Goal: Task Accomplishment & Management: Use online tool/utility

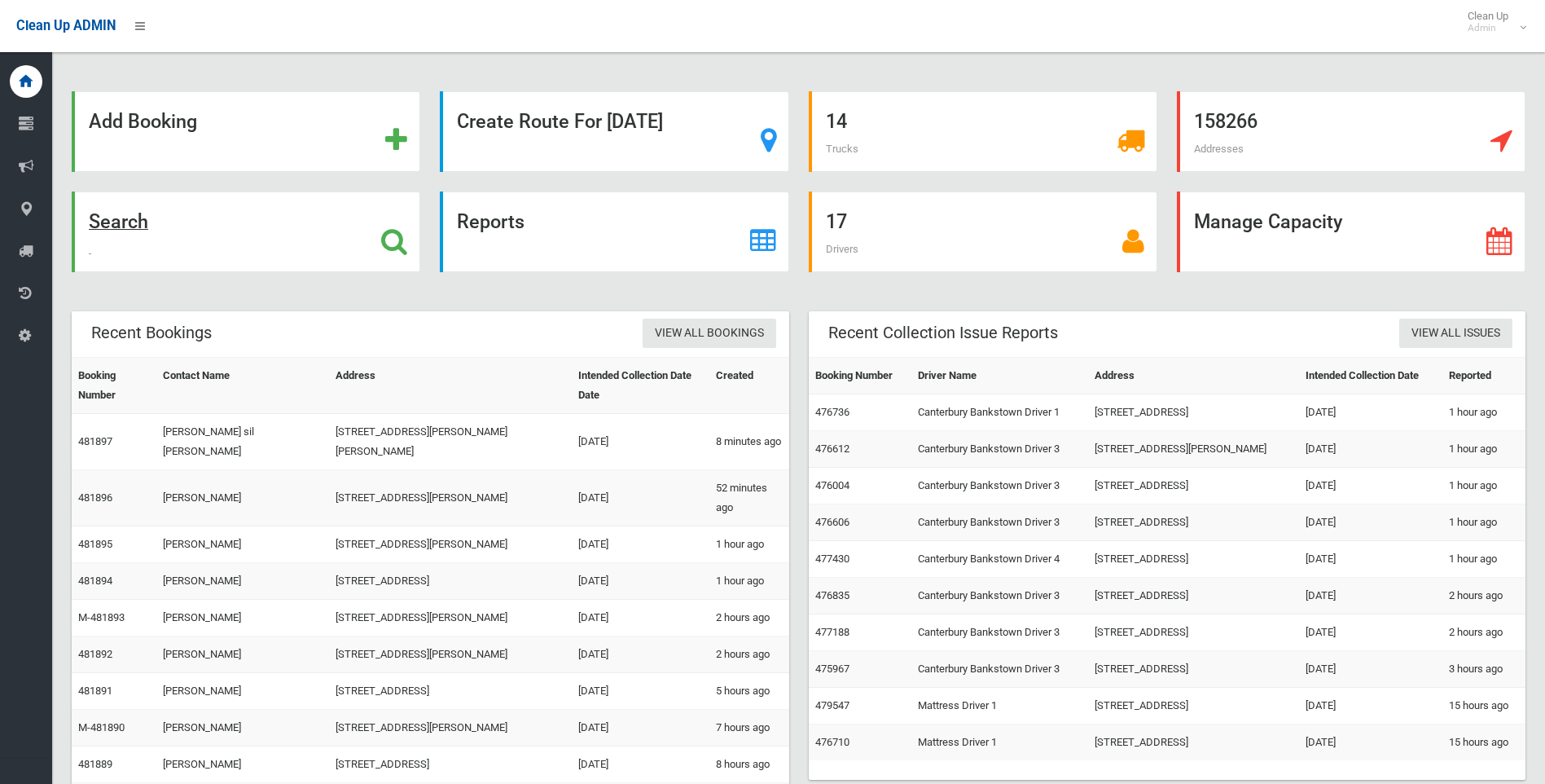
click at [386, 240] on icon at bounding box center [394, 242] width 26 height 28
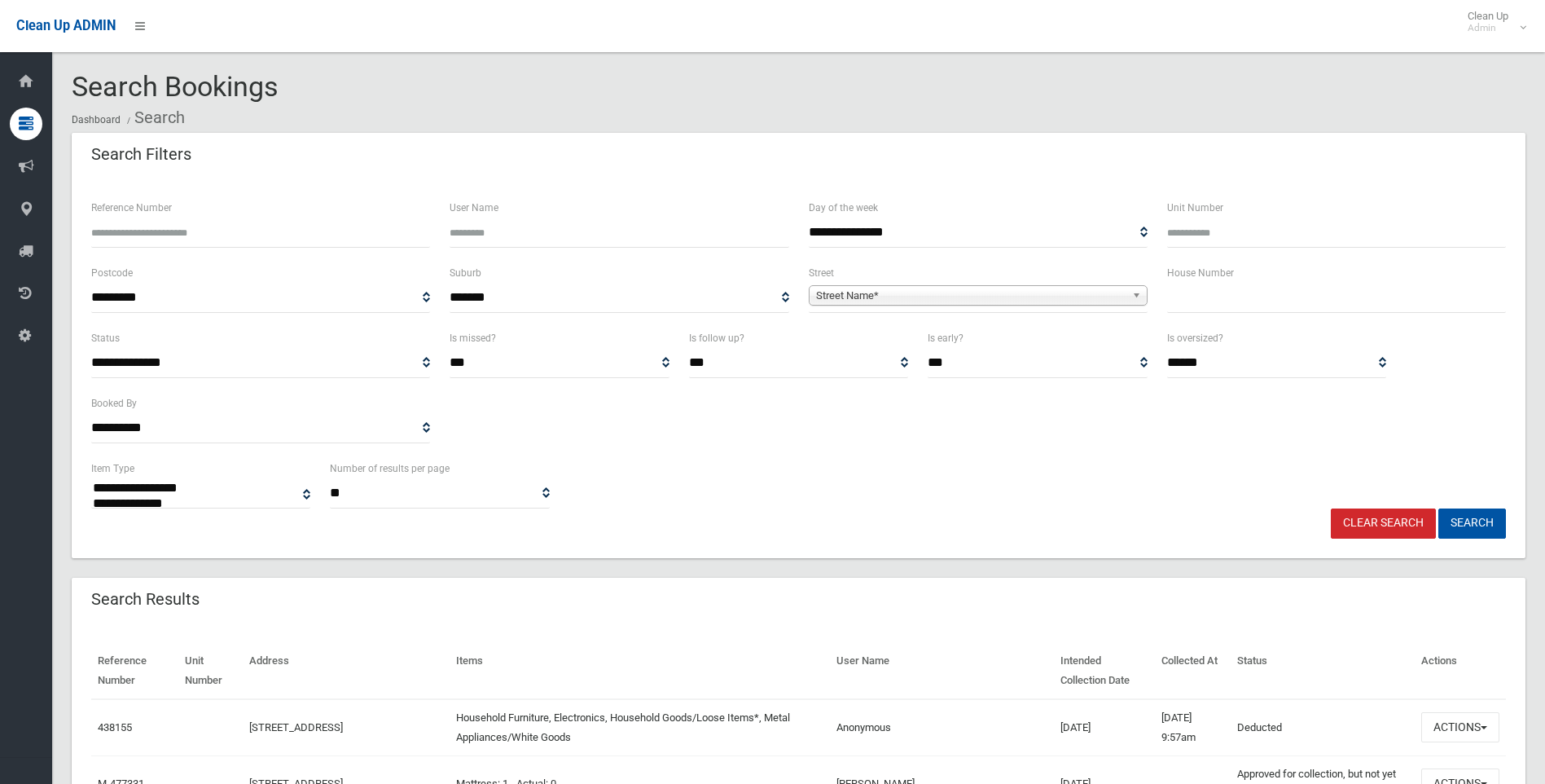
select select
click at [1188, 299] on input "text" at bounding box center [1336, 298] width 339 height 31
type input "***"
click at [1031, 293] on span "Street Name*" at bounding box center [970, 296] width 309 height 20
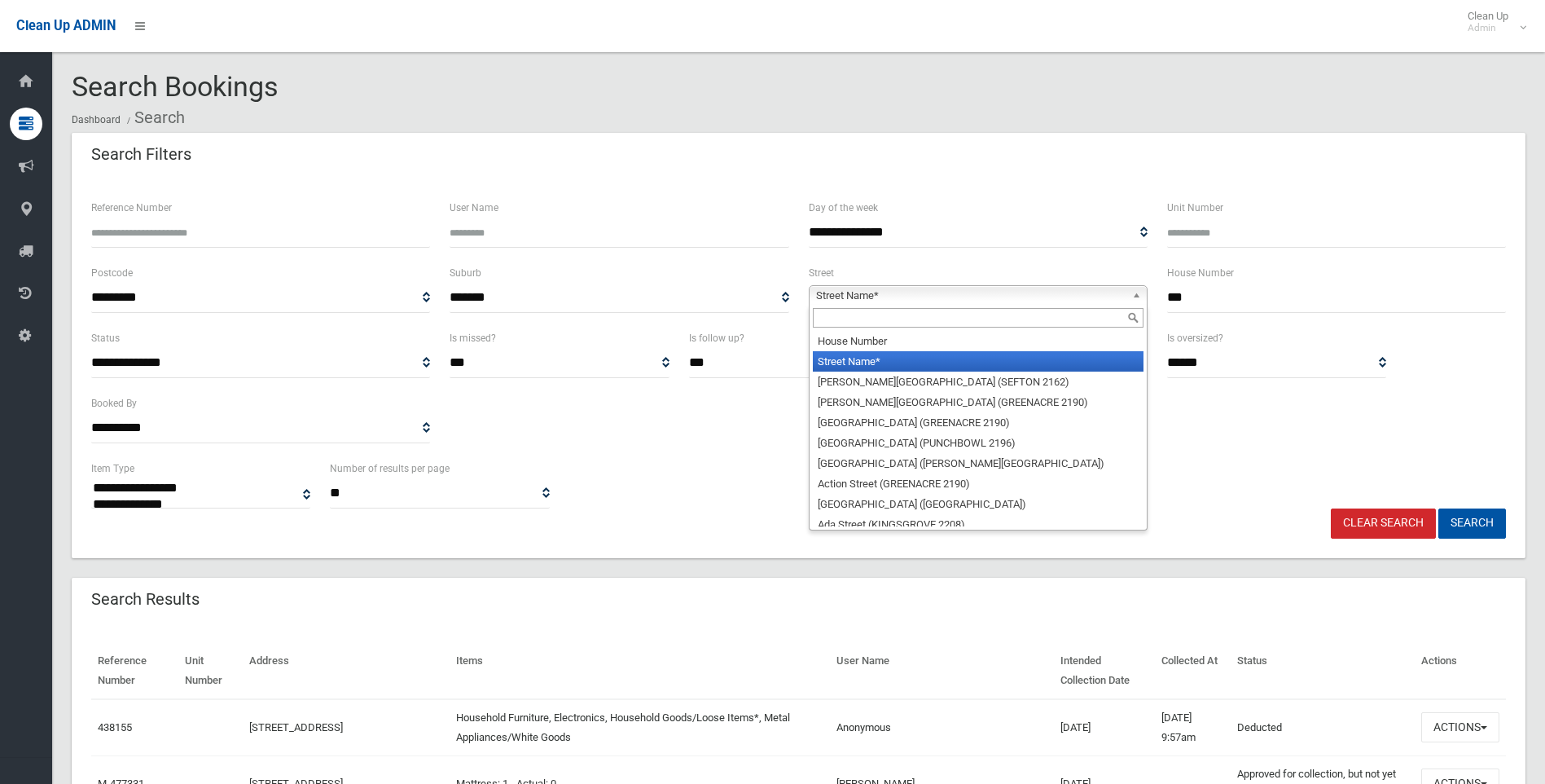
click at [866, 316] on input "text" at bounding box center [978, 318] width 331 height 20
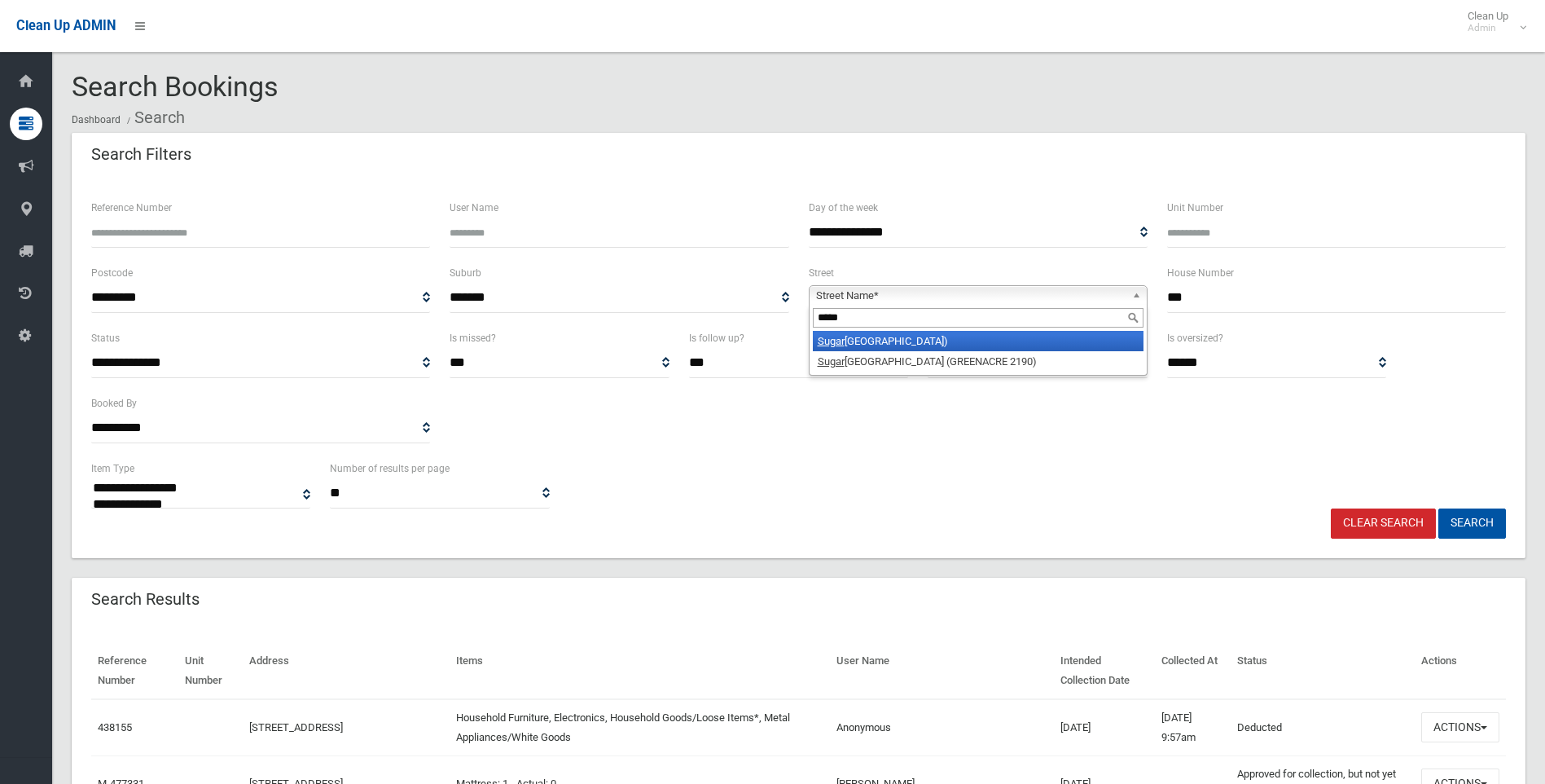
type input "*****"
click at [910, 344] on li "Sugar House Road (CANTERBURY 2193)" at bounding box center [978, 340] width 331 height 21
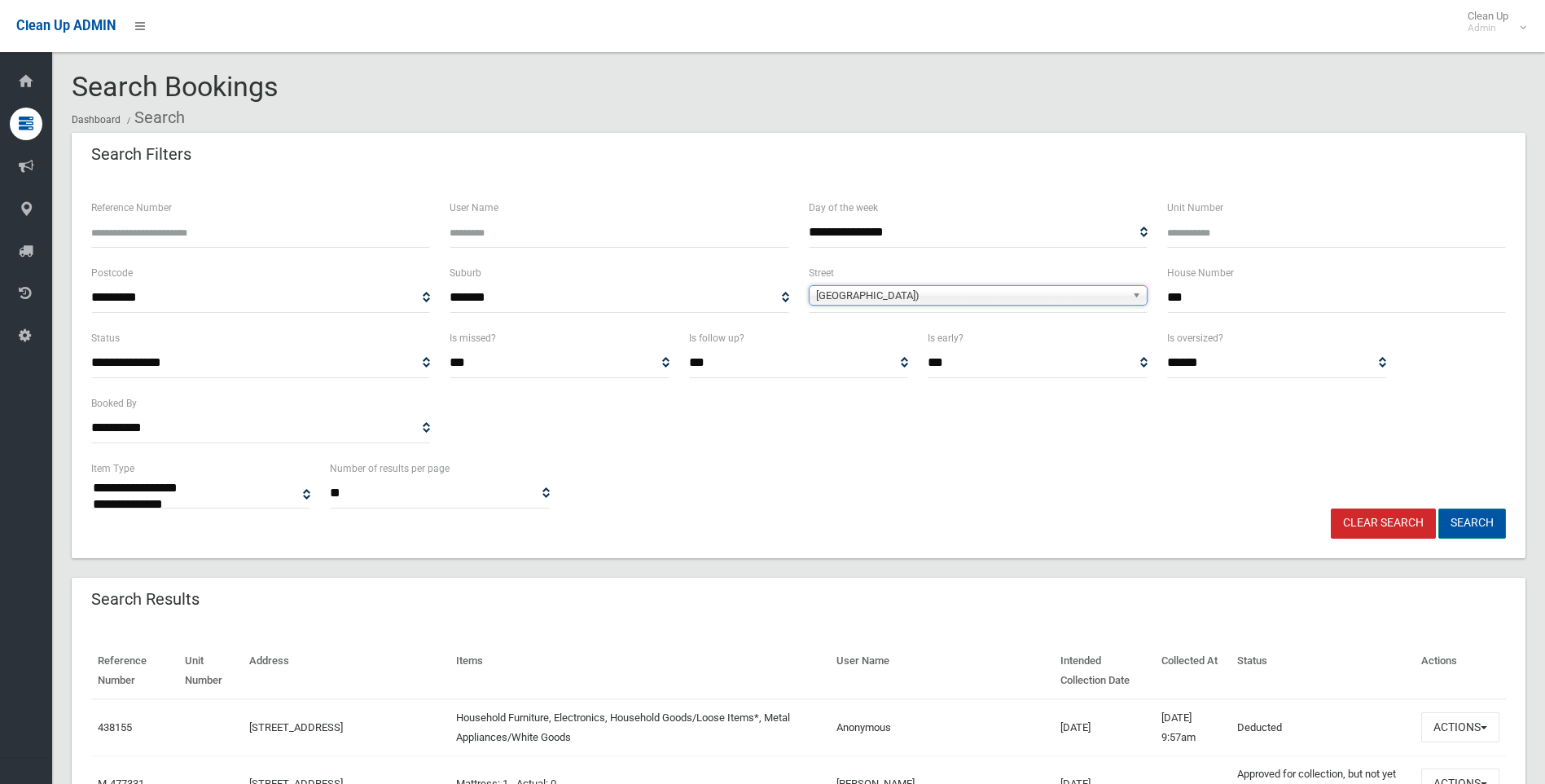
click at [1453, 518] on button "Search" at bounding box center [1472, 523] width 68 height 31
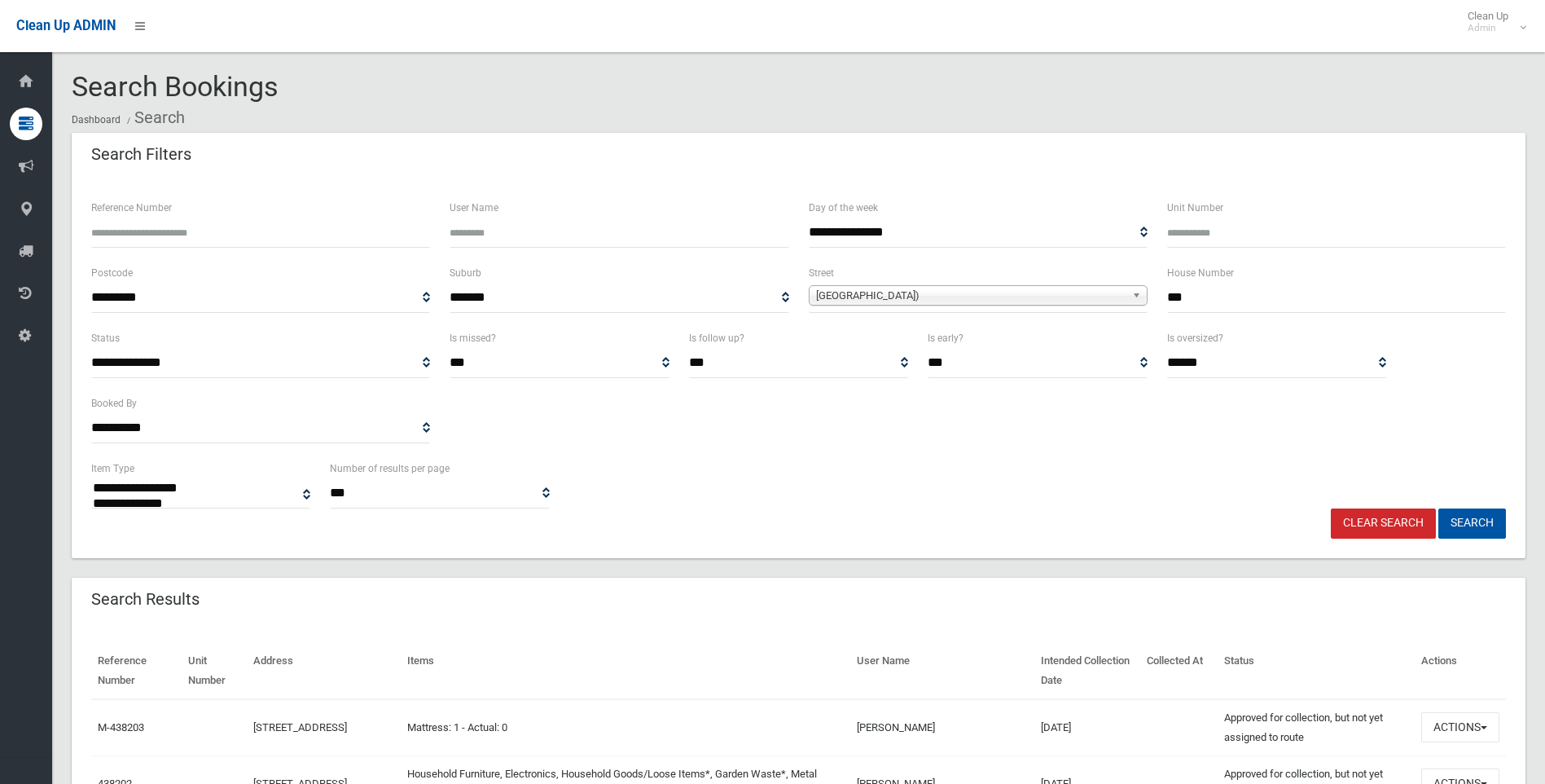
select select
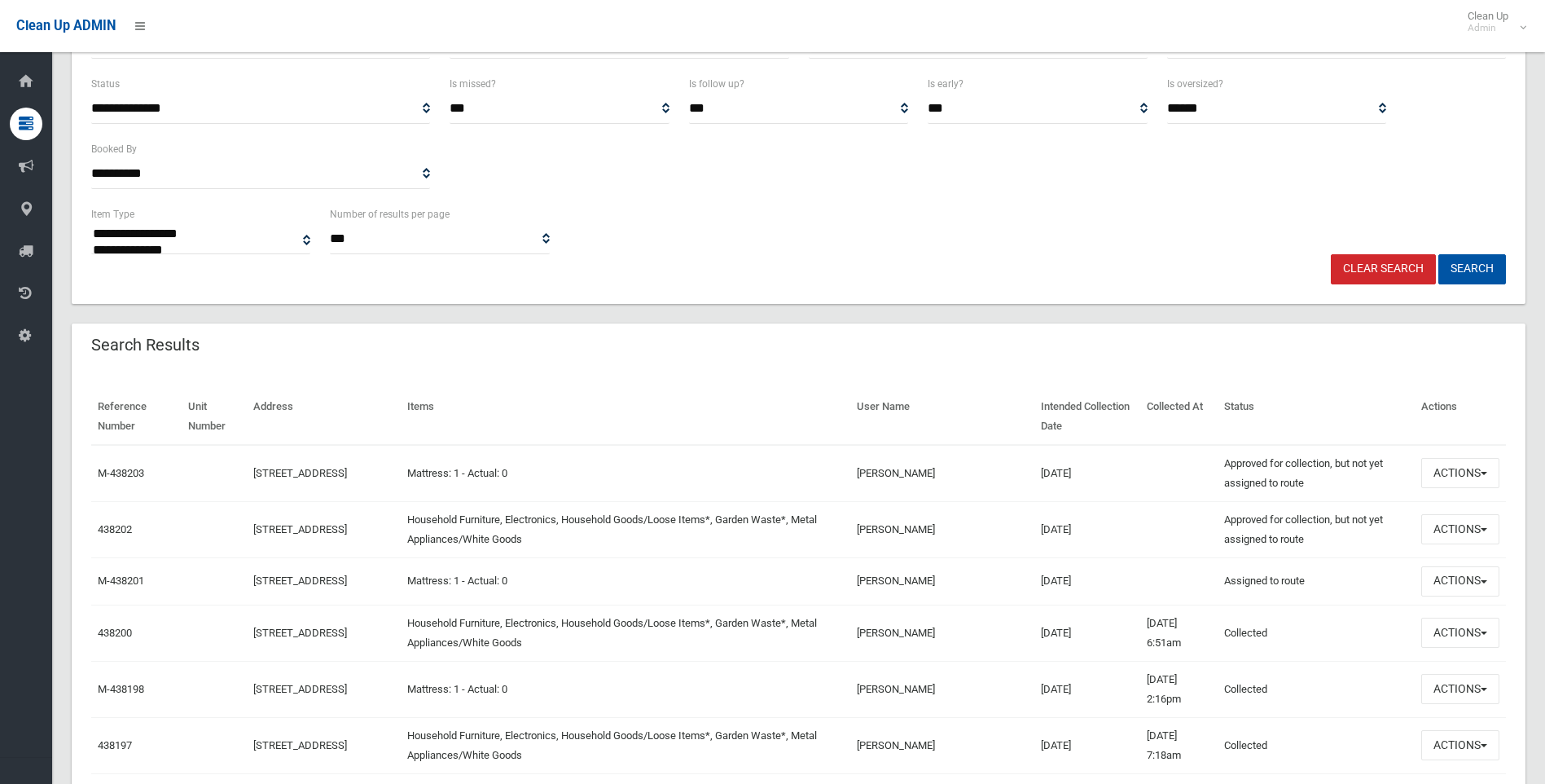
scroll to position [407, 0]
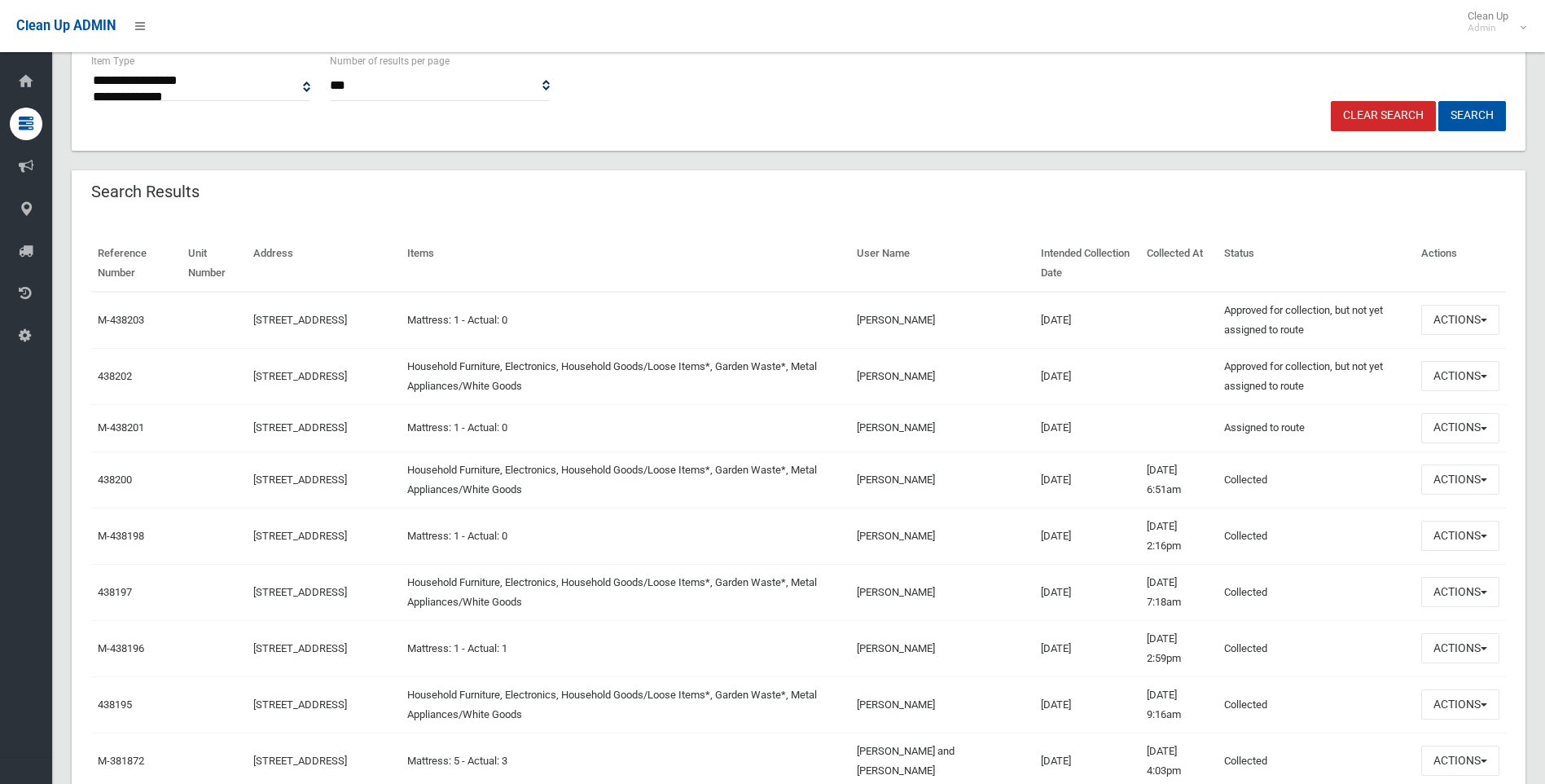
click at [575, 209] on div "Search Results" at bounding box center [799, 193] width 1454 height 45
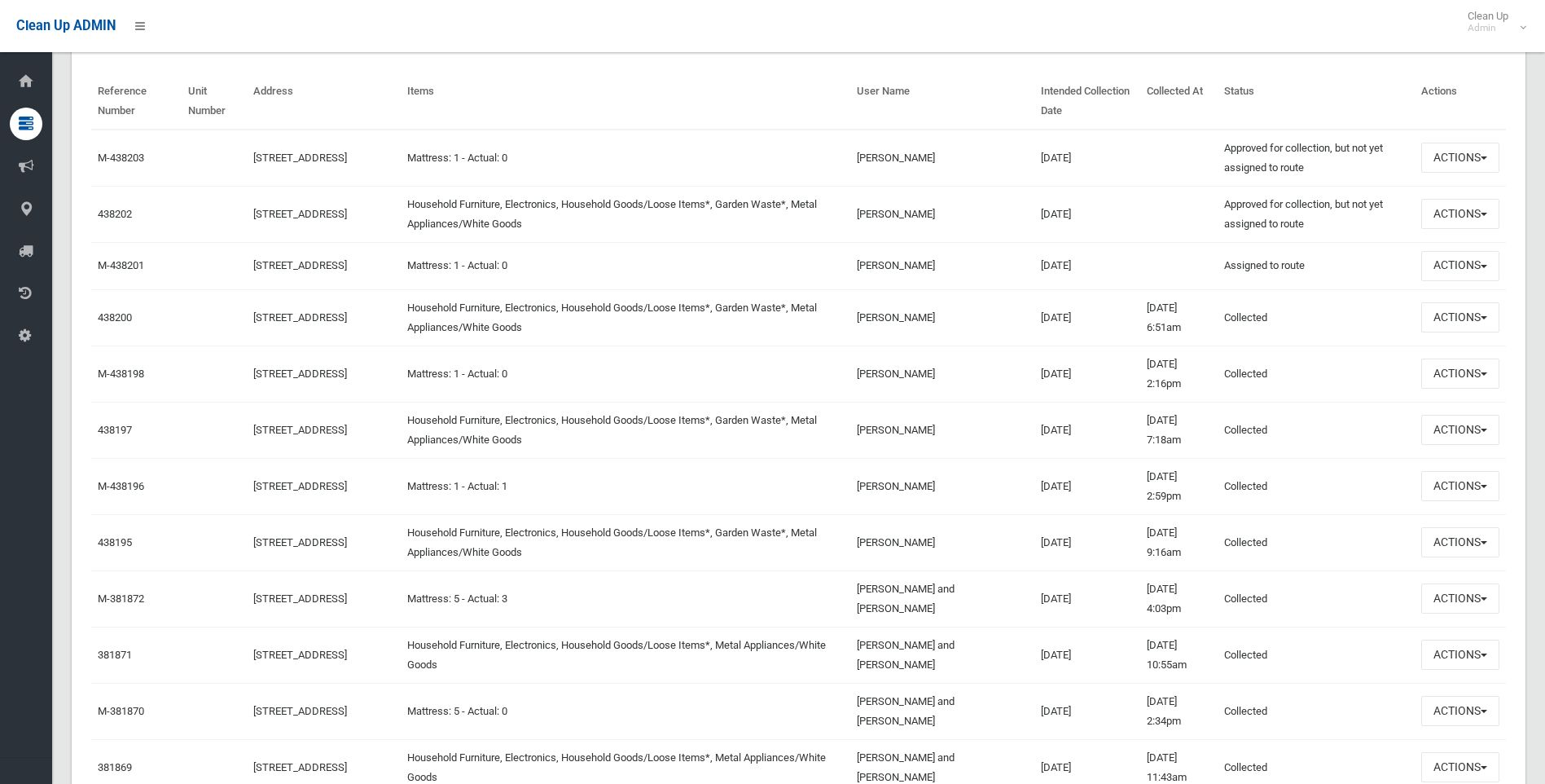
scroll to position [570, 0]
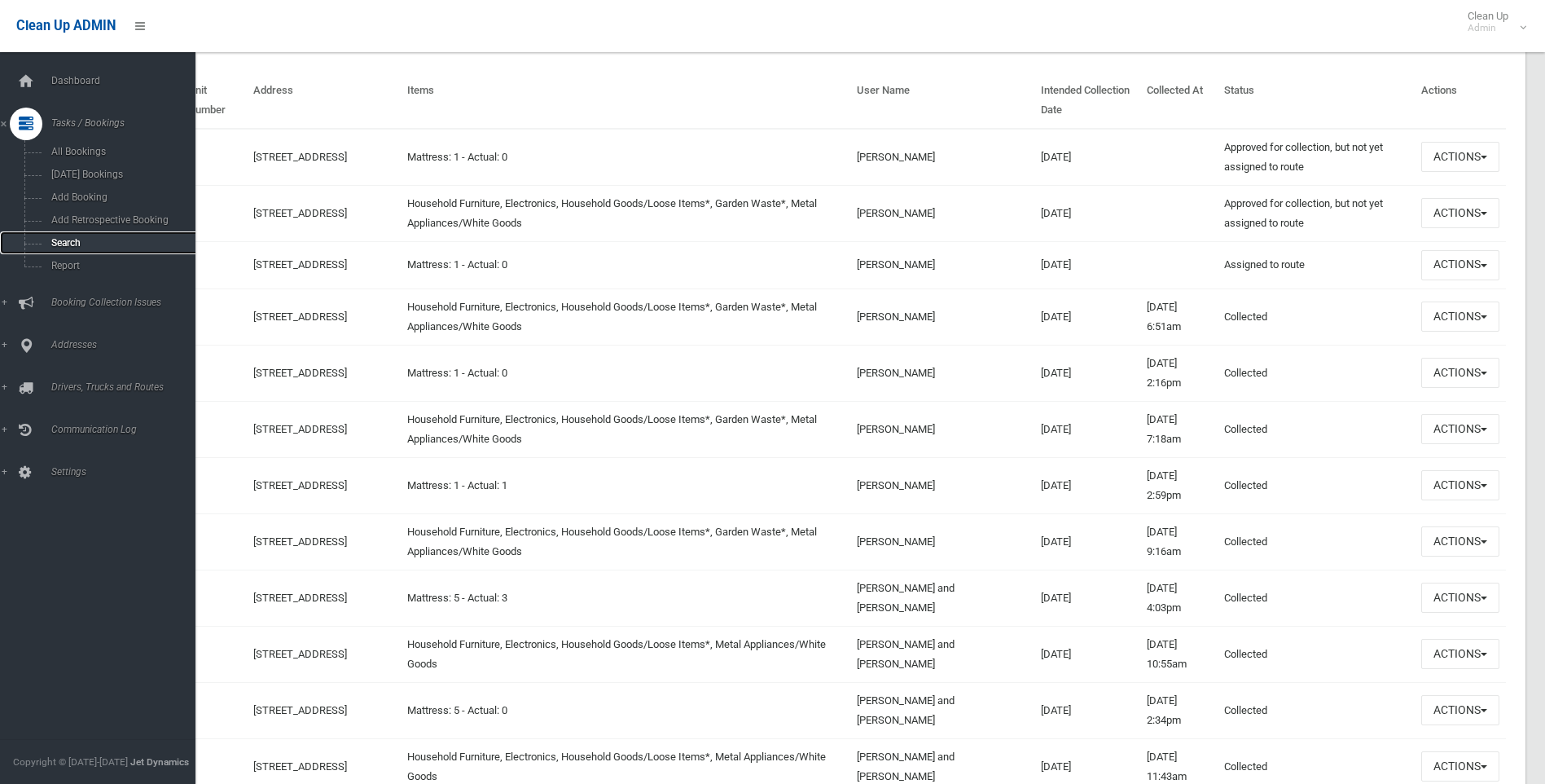
click at [82, 240] on span "Search" at bounding box center [120, 243] width 148 height 12
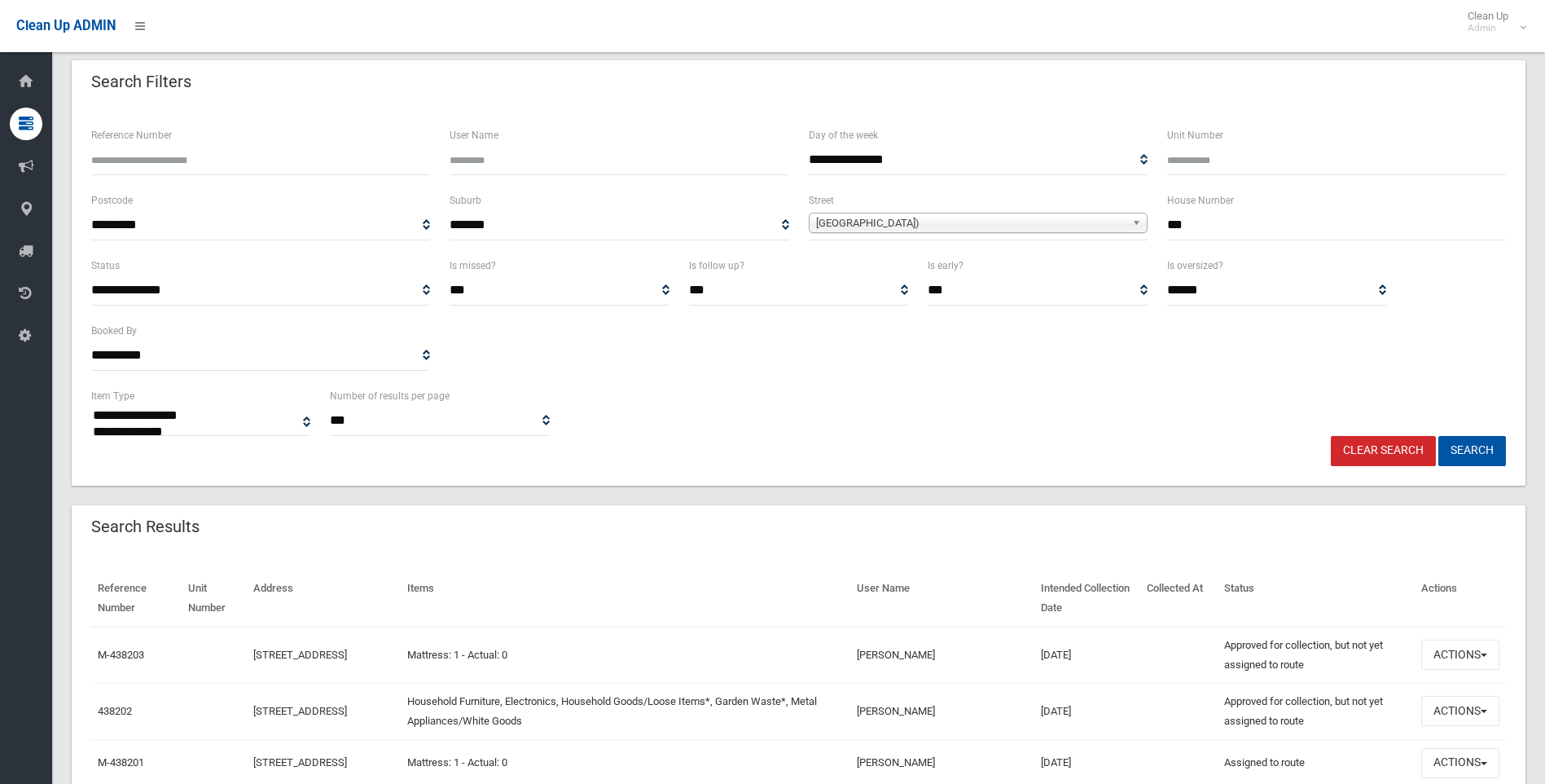
scroll to position [0, 0]
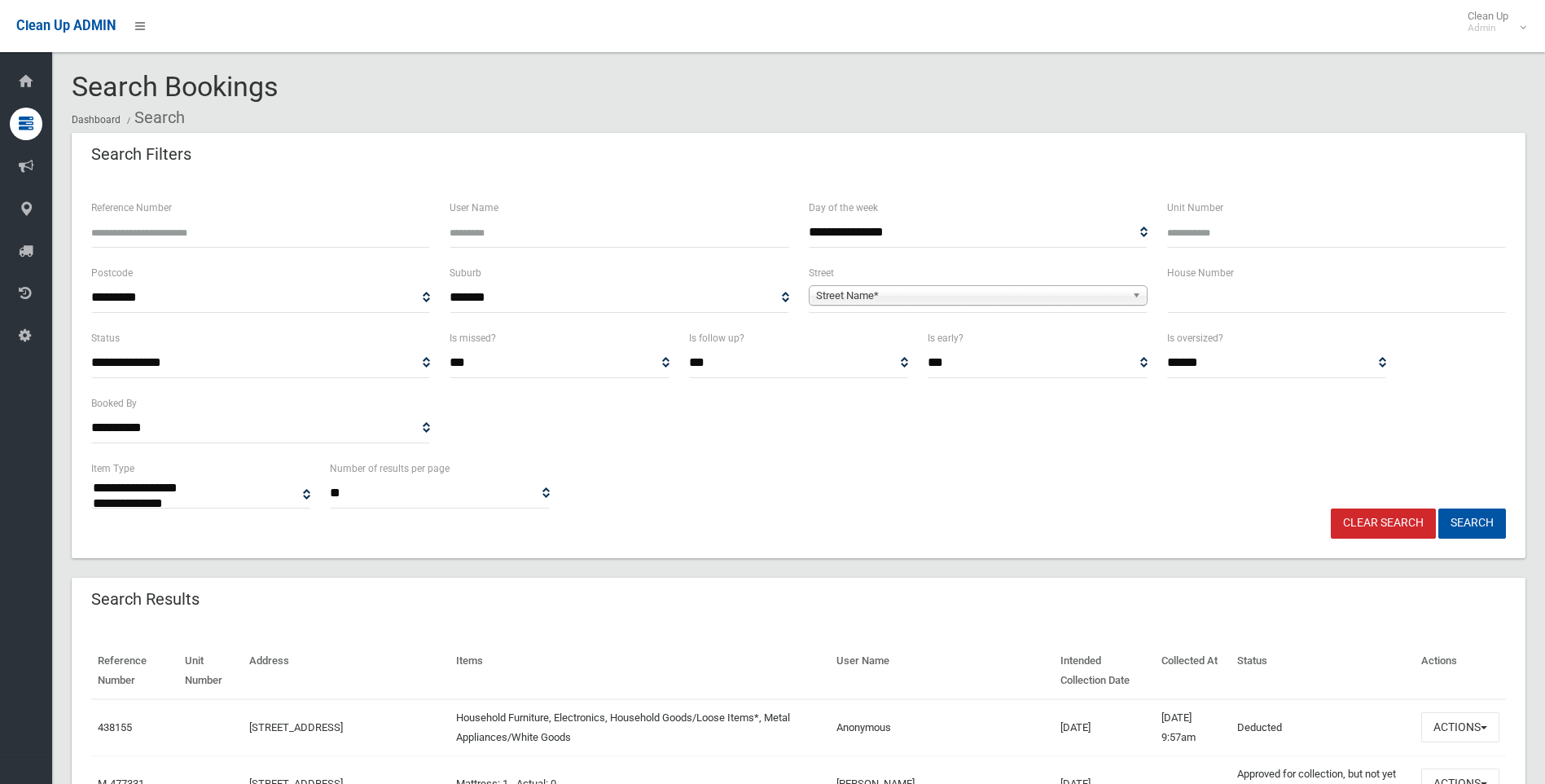
select select
type input "*"
click at [1077, 299] on span "Street Name*" at bounding box center [970, 296] width 309 height 20
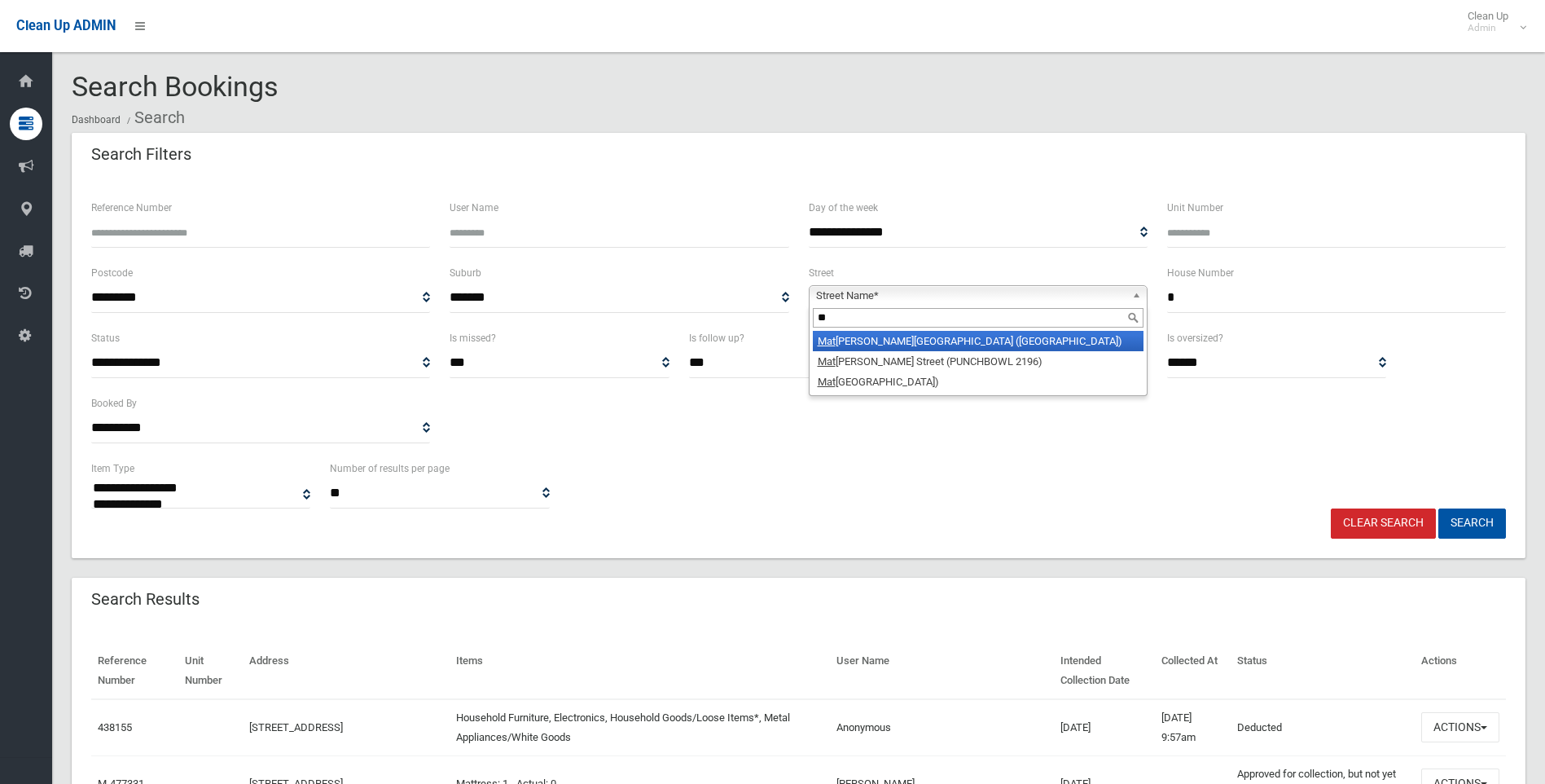
type input "*"
type input "***"
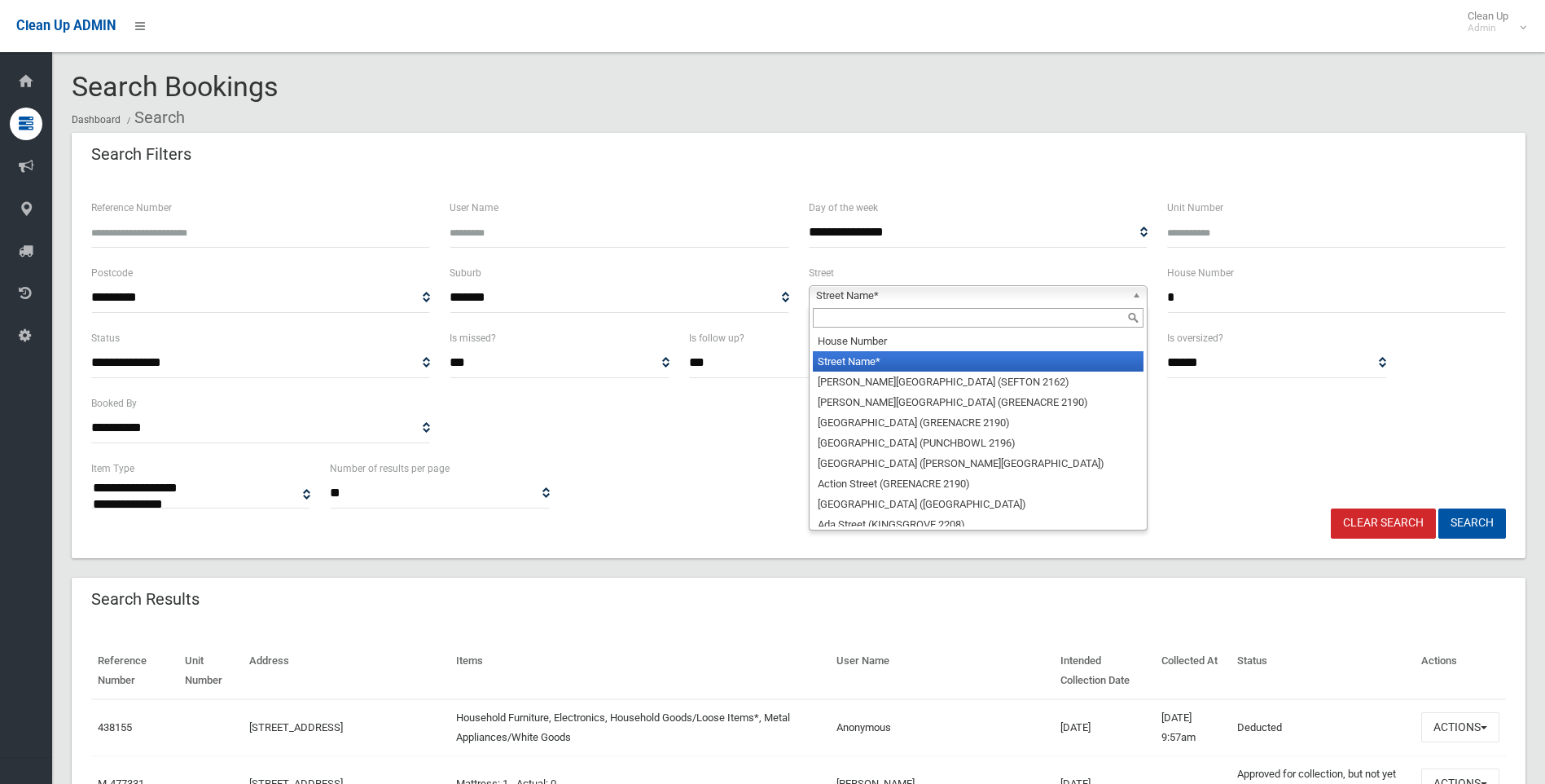
click at [884, 293] on span "Street Name*" at bounding box center [970, 296] width 309 height 20
click at [857, 326] on input "text" at bounding box center [978, 318] width 331 height 20
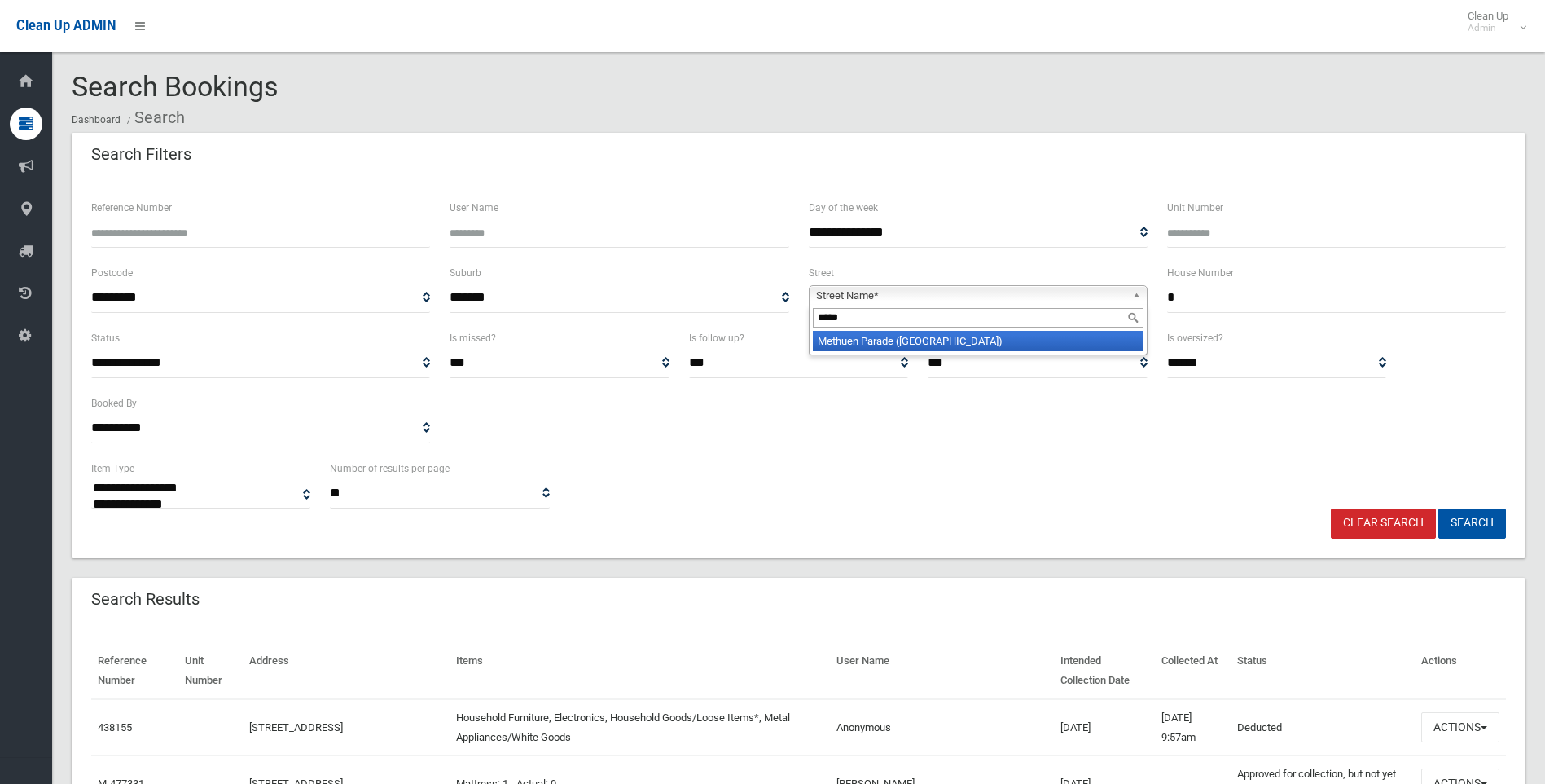
type input "*****"
click at [888, 336] on li "Methu en Parade ([GEOGRAPHIC_DATA])" at bounding box center [978, 340] width 331 height 21
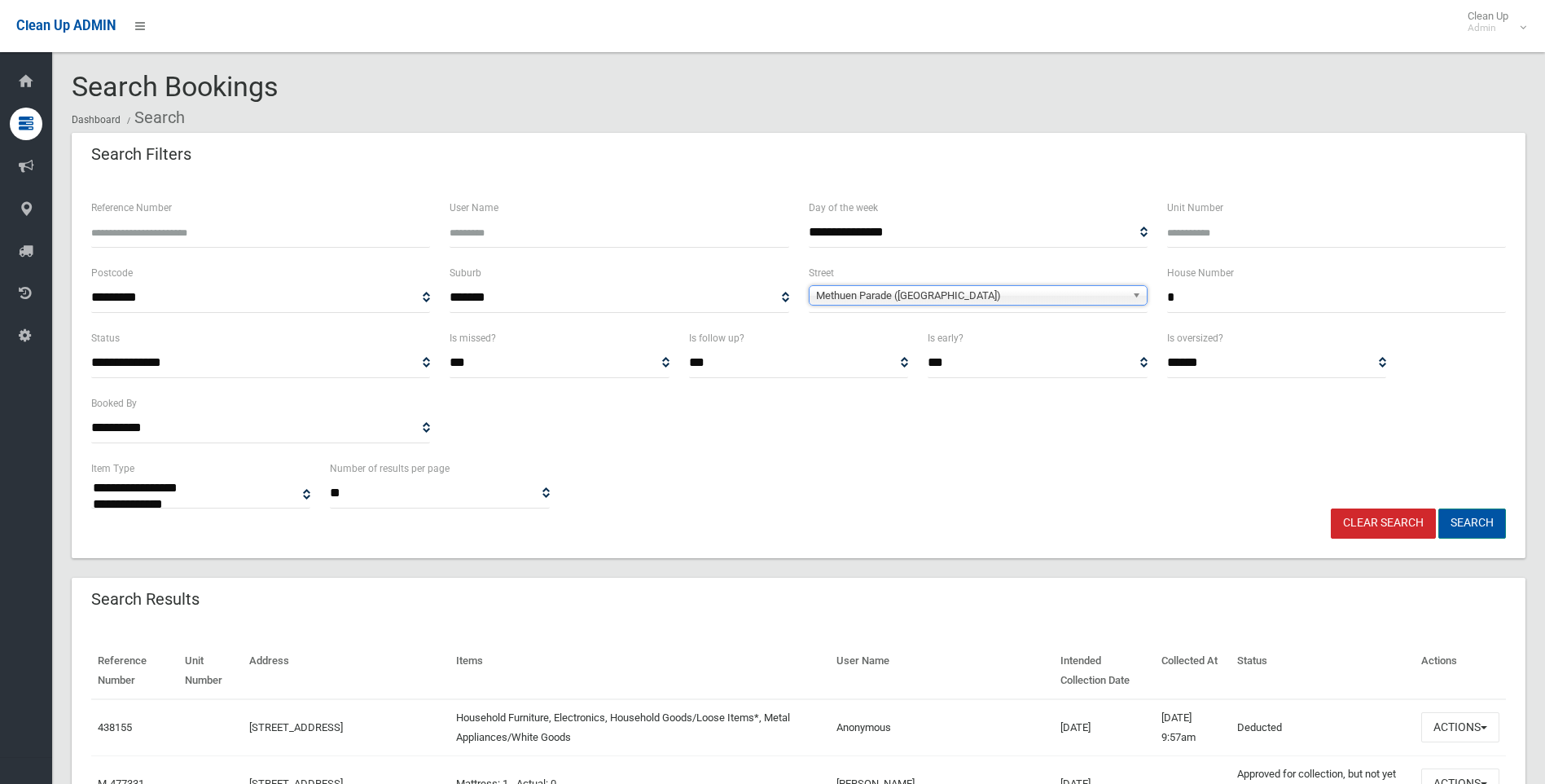
click at [1473, 523] on button "Search" at bounding box center [1472, 523] width 68 height 31
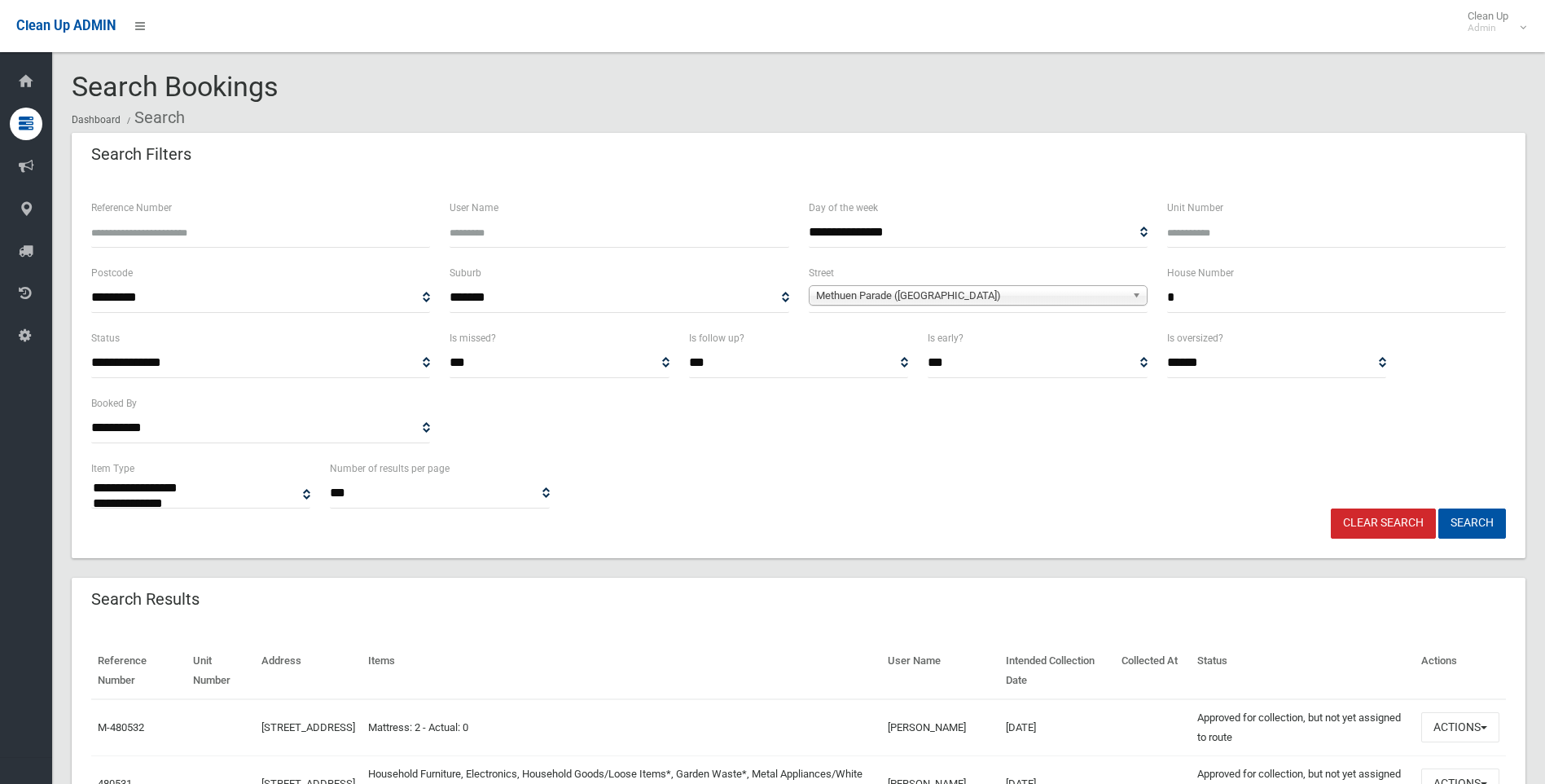
select select
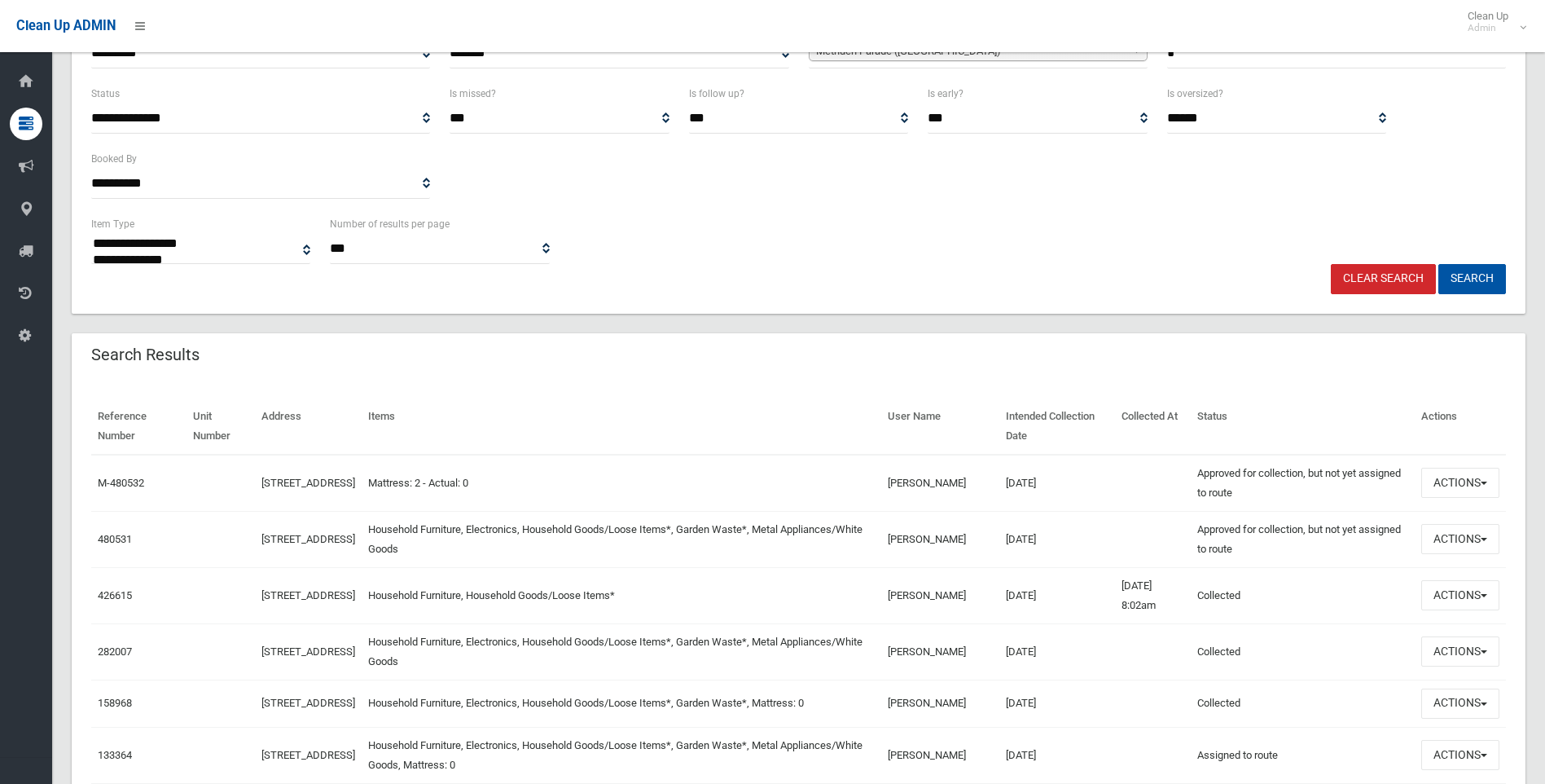
scroll to position [407, 0]
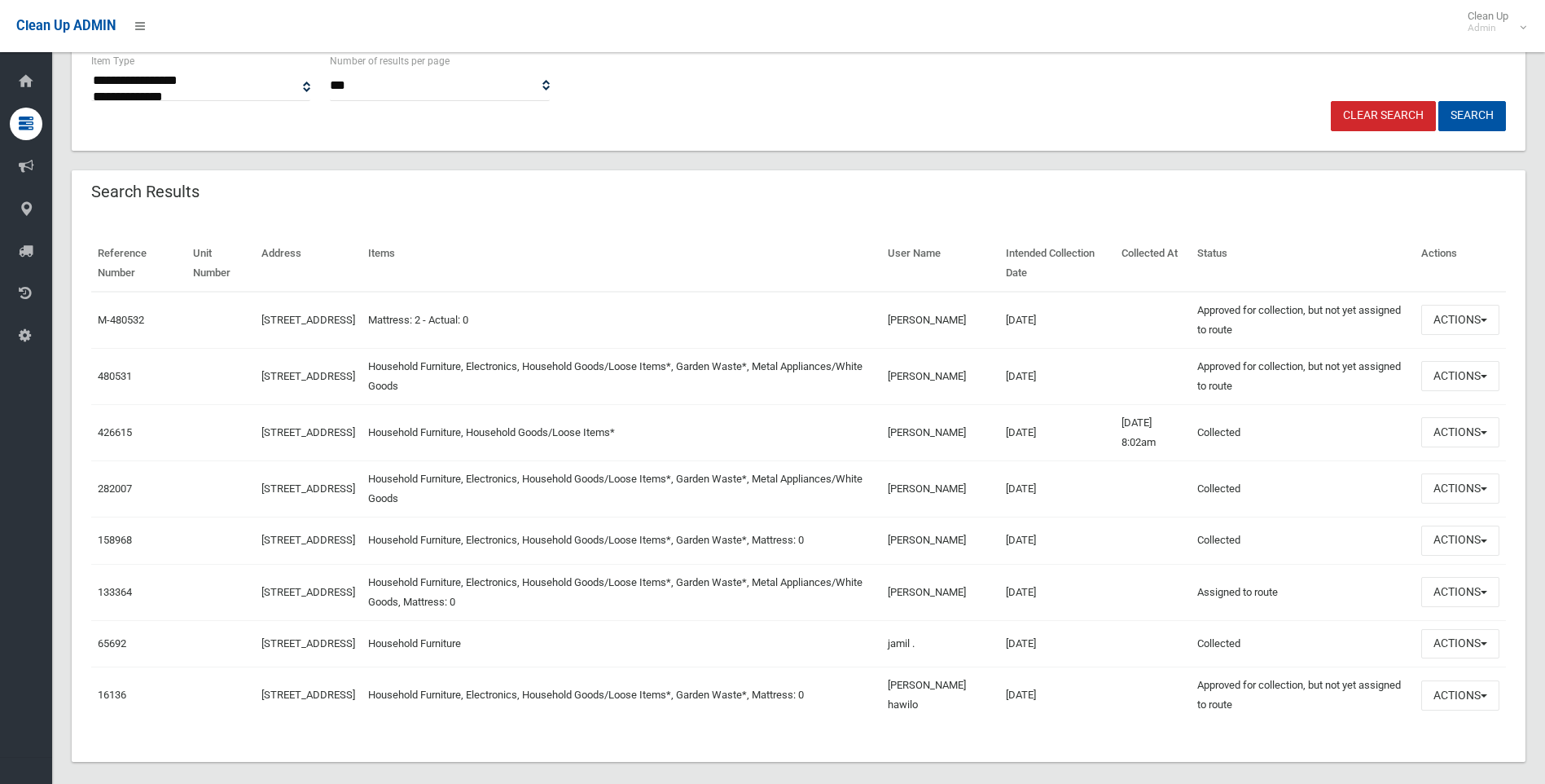
click at [608, 259] on th "Items" at bounding box center [621, 264] width 519 height 56
